Goal: Use online tool/utility: Use online tool/utility

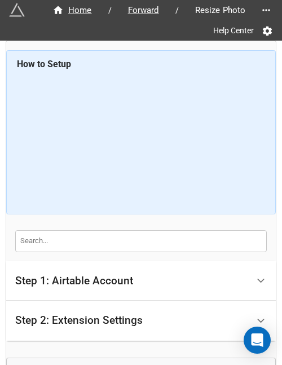
scroll to position [110, 0]
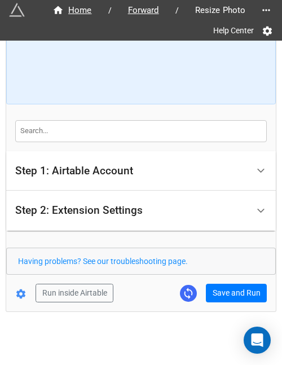
click at [66, 348] on div "Home / Forward / Resize Photo Help Center How to Setup Step 1: Airtable Account…" at bounding box center [141, 128] width 270 height 477
click at [225, 303] on div "Home / Forward / Resize Photo Help Center How to Setup Step 1: Airtable Account…" at bounding box center [140, 121] width 269 height 380
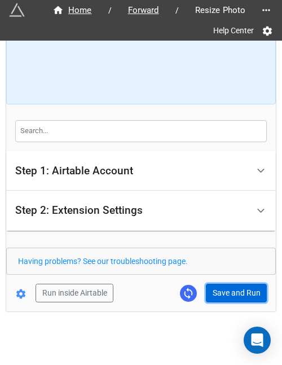
click at [229, 290] on button "Save and Run" at bounding box center [236, 292] width 61 height 19
click at [233, 296] on button "Save and Run" at bounding box center [236, 292] width 61 height 19
click at [234, 290] on button "Save and Run" at bounding box center [236, 292] width 61 height 19
click at [224, 289] on button "Save and Run" at bounding box center [236, 292] width 61 height 19
click at [220, 294] on button "Save and Run" at bounding box center [236, 292] width 61 height 19
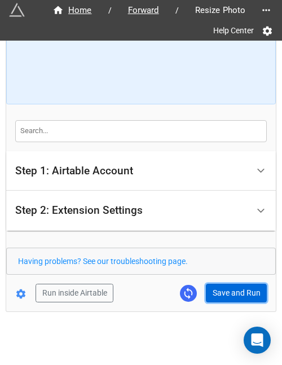
click at [216, 294] on button "Save and Run" at bounding box center [236, 292] width 61 height 19
click at [218, 292] on button "Save and Run" at bounding box center [236, 292] width 61 height 19
click at [225, 283] on button "Save and Run" at bounding box center [236, 292] width 61 height 19
click at [219, 294] on button "Save and Run" at bounding box center [236, 292] width 61 height 19
click at [223, 298] on button "Save and Run" at bounding box center [236, 292] width 61 height 19
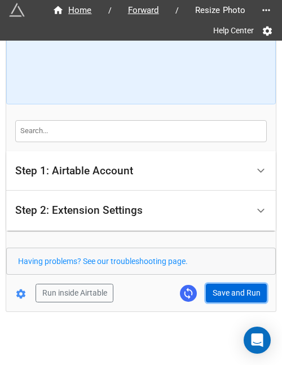
click at [228, 299] on button "Save and Run" at bounding box center [236, 292] width 61 height 19
click at [247, 286] on button "Save and Run" at bounding box center [236, 292] width 61 height 19
click at [246, 289] on button "Save and Run" at bounding box center [236, 292] width 61 height 19
click at [223, 285] on button "Save and Run" at bounding box center [236, 292] width 61 height 19
click at [227, 283] on button "Save and Run" at bounding box center [236, 292] width 61 height 19
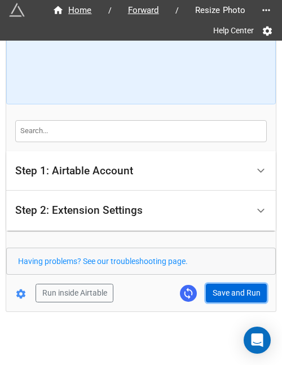
click at [225, 297] on button "Save and Run" at bounding box center [236, 292] width 61 height 19
click at [257, 285] on button "Save and Run" at bounding box center [236, 292] width 61 height 19
drag, startPoint x: 243, startPoint y: 289, endPoint x: 272, endPoint y: 289, distance: 29.3
click at [242, 289] on button "Save and Run" at bounding box center [236, 292] width 61 height 19
click at [234, 287] on button "Save and Run" at bounding box center [236, 292] width 61 height 19
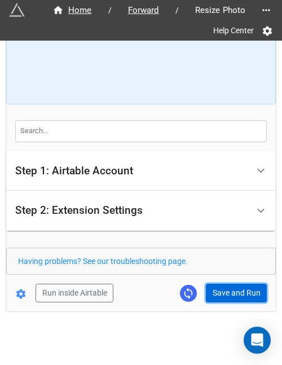
click at [237, 285] on button "Save and Run" at bounding box center [236, 292] width 61 height 19
click at [221, 288] on button "Save and Run" at bounding box center [236, 292] width 61 height 19
drag, startPoint x: 231, startPoint y: 293, endPoint x: 261, endPoint y: 297, distance: 30.7
click at [231, 293] on button "Save and Run" at bounding box center [236, 292] width 61 height 19
drag, startPoint x: 238, startPoint y: 287, endPoint x: 260, endPoint y: 279, distance: 23.2
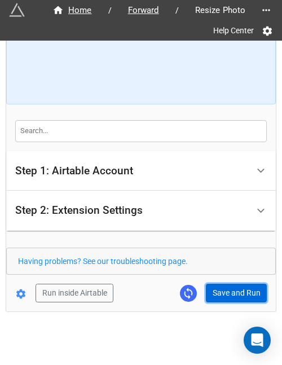
click at [238, 287] on button "Save and Run" at bounding box center [236, 292] width 61 height 19
click at [218, 290] on button "Save and Run" at bounding box center [236, 292] width 61 height 19
click at [225, 291] on button "Save and Run" at bounding box center [236, 292] width 61 height 19
click at [216, 283] on button "Save and Run" at bounding box center [236, 292] width 61 height 19
click at [223, 291] on button "Save and Run" at bounding box center [236, 292] width 61 height 19
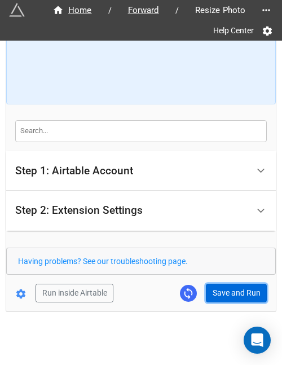
click at [224, 287] on button "Save and Run" at bounding box center [236, 292] width 61 height 19
click at [228, 287] on button "Save and Run" at bounding box center [236, 292] width 61 height 19
click at [206, 291] on button "Save and Run" at bounding box center [236, 292] width 61 height 19
click at [230, 298] on button "Save and Run" at bounding box center [236, 292] width 61 height 19
click at [231, 296] on button "Save and Run" at bounding box center [236, 292] width 61 height 19
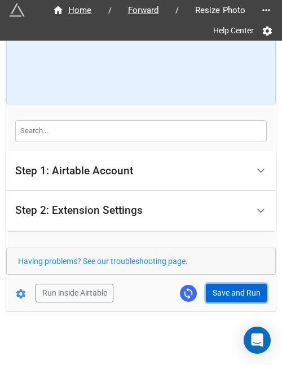
click at [209, 284] on button "Save and Run" at bounding box center [236, 292] width 61 height 19
click at [212, 297] on button "Save and Run" at bounding box center [236, 292] width 61 height 19
drag, startPoint x: 220, startPoint y: 283, endPoint x: 230, endPoint y: 295, distance: 15.6
click at [220, 283] on button "Save and Run" at bounding box center [236, 292] width 61 height 19
drag, startPoint x: 218, startPoint y: 281, endPoint x: 228, endPoint y: 279, distance: 9.7
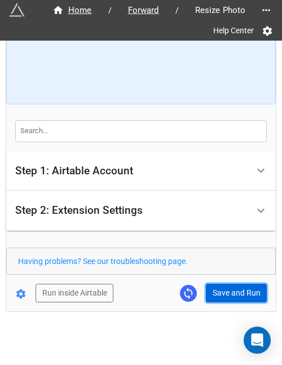
click at [218, 283] on button "Save and Run" at bounding box center [236, 292] width 61 height 19
click at [230, 295] on button "Save and Run" at bounding box center [236, 292] width 61 height 19
click at [236, 285] on button "Save and Run" at bounding box center [236, 292] width 61 height 19
click at [233, 283] on button "Save and Run" at bounding box center [236, 292] width 61 height 19
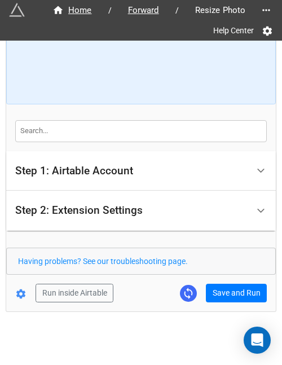
click at [214, 281] on form "How to Setup Step 1: Airtable Account Airtable User API Key Manna-Sinsub Airtab…" at bounding box center [140, 121] width 269 height 362
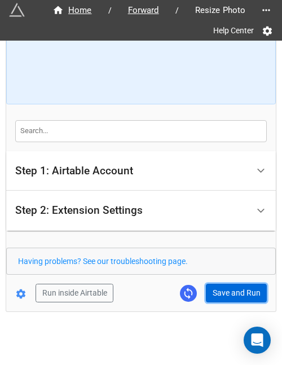
click at [216, 283] on button "Save and Run" at bounding box center [236, 292] width 61 height 19
click at [224, 290] on button "Save and Run" at bounding box center [236, 292] width 61 height 19
click at [213, 296] on button "Save and Run" at bounding box center [236, 292] width 61 height 19
drag, startPoint x: 226, startPoint y: 292, endPoint x: 231, endPoint y: 303, distance: 11.8
click at [226, 292] on button "Save and Run" at bounding box center [236, 292] width 61 height 19
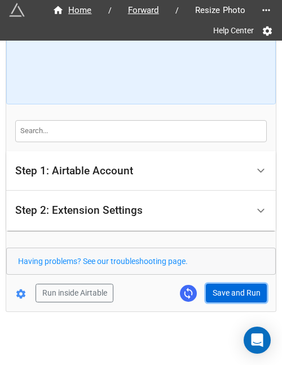
click at [254, 290] on button "Save and Run" at bounding box center [236, 292] width 61 height 19
click at [206, 286] on button "Save and Run" at bounding box center [236, 292] width 61 height 19
drag, startPoint x: 225, startPoint y: 289, endPoint x: 274, endPoint y: 289, distance: 48.5
click at [225, 289] on button "Save and Run" at bounding box center [236, 292] width 61 height 19
click at [214, 290] on button "Save and Run" at bounding box center [236, 292] width 61 height 19
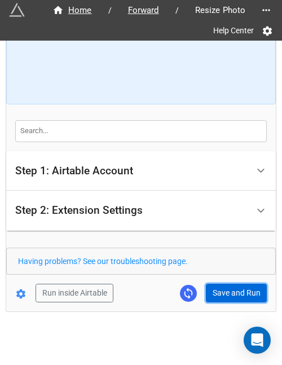
click at [238, 298] on button "Save and Run" at bounding box center [236, 292] width 61 height 19
drag, startPoint x: 230, startPoint y: 285, endPoint x: 276, endPoint y: 268, distance: 49.2
click at [230, 285] on button "Save and Run" at bounding box center [236, 292] width 61 height 19
click at [215, 299] on button "Save and Run" at bounding box center [236, 292] width 61 height 19
click at [228, 286] on button "Save and Run" at bounding box center [236, 292] width 61 height 19
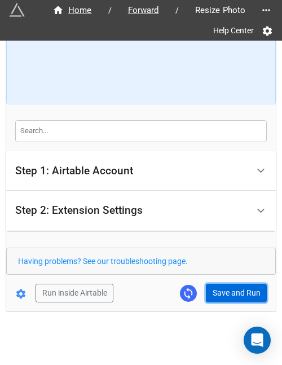
click at [218, 284] on button "Save and Run" at bounding box center [236, 292] width 61 height 19
click at [240, 296] on button "Save and Run" at bounding box center [236, 292] width 61 height 19
drag, startPoint x: 224, startPoint y: 291, endPoint x: 233, endPoint y: 290, distance: 8.5
click at [225, 291] on button "Save and Run" at bounding box center [236, 292] width 61 height 19
click at [206, 285] on button "Save and Run" at bounding box center [236, 292] width 61 height 19
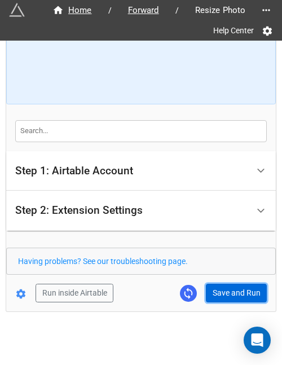
click at [224, 289] on button "Save and Run" at bounding box center [236, 292] width 61 height 19
drag, startPoint x: 234, startPoint y: 294, endPoint x: 265, endPoint y: 294, distance: 31.0
click at [234, 294] on button "Save and Run" at bounding box center [236, 292] width 61 height 19
click at [238, 292] on button "Save and Run" at bounding box center [236, 292] width 61 height 19
drag, startPoint x: 223, startPoint y: 287, endPoint x: 263, endPoint y: 288, distance: 39.5
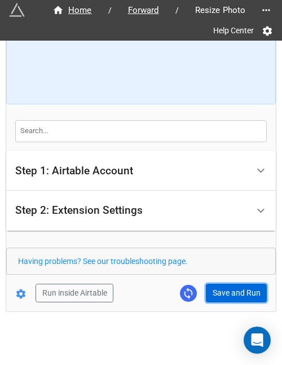
click at [223, 287] on button "Save and Run" at bounding box center [236, 292] width 61 height 19
click at [233, 284] on button "Save and Run" at bounding box center [236, 292] width 61 height 19
click at [233, 296] on button "Save and Run" at bounding box center [236, 292] width 61 height 19
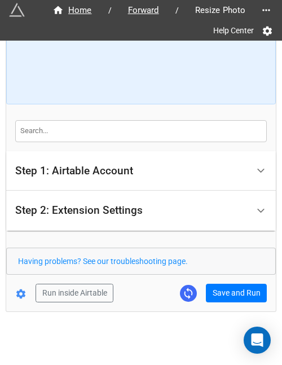
click at [233, 300] on div "Home / Forward / Resize Photo Help Center How to Setup Step 1: Airtable Account…" at bounding box center [140, 121] width 269 height 380
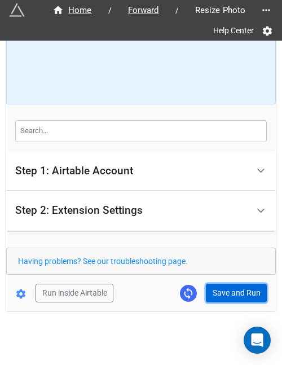
click at [232, 292] on button "Save and Run" at bounding box center [236, 292] width 61 height 19
drag, startPoint x: 232, startPoint y: 294, endPoint x: 244, endPoint y: 330, distance: 38.1
click at [232, 294] on button "Save and Run" at bounding box center [236, 292] width 61 height 19
drag, startPoint x: 210, startPoint y: 286, endPoint x: 216, endPoint y: 286, distance: 6.8
click at [210, 286] on button "Save and Run" at bounding box center [236, 292] width 61 height 19
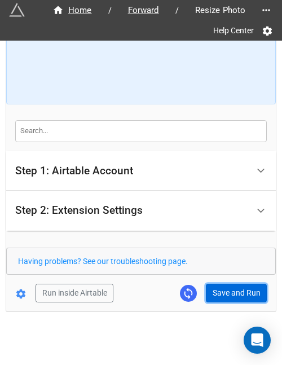
click at [240, 288] on button "Save and Run" at bounding box center [236, 292] width 61 height 19
click at [221, 293] on button "Save and Run" at bounding box center [236, 292] width 61 height 19
click at [221, 285] on button "Save and Run" at bounding box center [236, 292] width 61 height 19
